Goal: Information Seeking & Learning: Learn about a topic

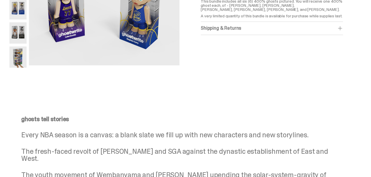
scroll to position [28, 0]
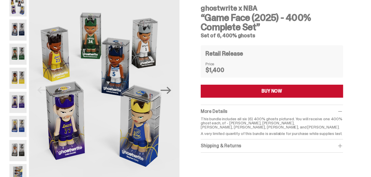
click at [14, 122] on img at bounding box center [17, 126] width 17 height 21
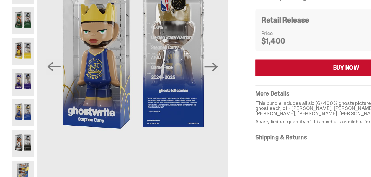
scroll to position [28, 0]
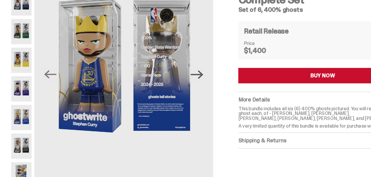
click at [171, 94] on icon "Next" at bounding box center [165, 90] width 10 height 10
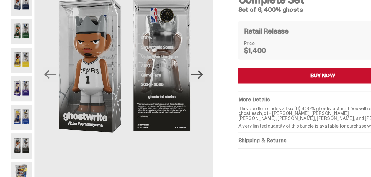
click at [171, 94] on icon "Next" at bounding box center [165, 90] width 10 height 10
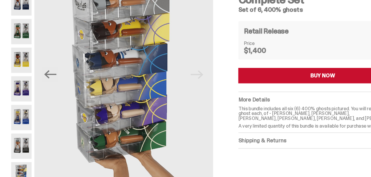
click at [171, 94] on img at bounding box center [104, 90] width 150 height 188
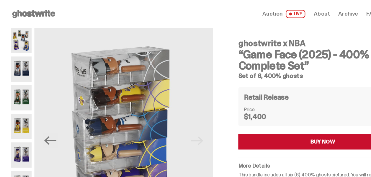
click at [23, 41] on img at bounding box center [17, 34] width 17 height 21
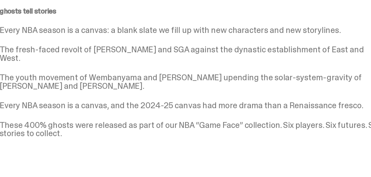
scroll to position [228, 0]
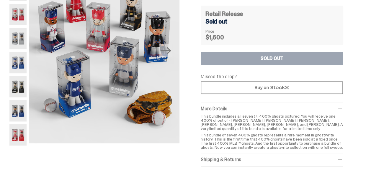
scroll to position [68, 0]
click at [21, 62] on img at bounding box center [17, 62] width 17 height 21
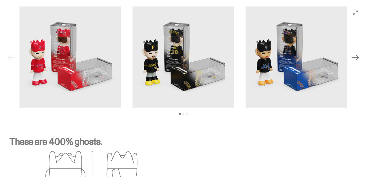
scroll to position [828, 0]
click at [56, 74] on img at bounding box center [69, 56] width 101 height 101
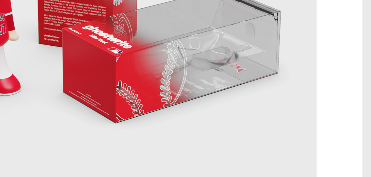
click at [56, 79] on img at bounding box center [69, 56] width 101 height 101
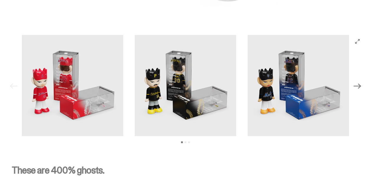
scroll to position [799, 0]
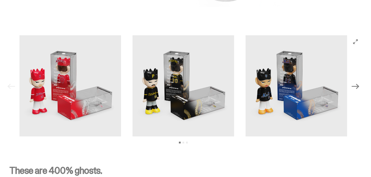
click at [173, 94] on img at bounding box center [182, 85] width 101 height 101
click at [184, 144] on button "View slide 2" at bounding box center [183, 143] width 2 height 2
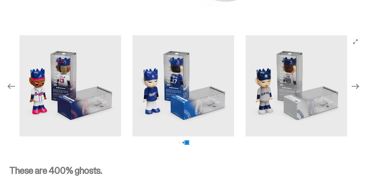
click at [187, 144] on button "View slide 3" at bounding box center [187, 143] width 2 height 2
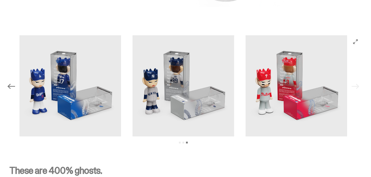
click at [277, 98] on img at bounding box center [295, 85] width 101 height 101
click at [357, 44] on icon "View full-screen" at bounding box center [355, 41] width 5 height 5
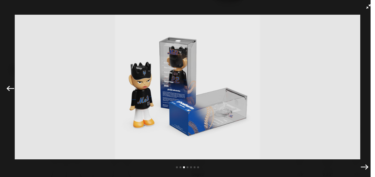
click at [177, 137] on img at bounding box center [187, 87] width 345 height 145
